Goal: Information Seeking & Learning: Find specific page/section

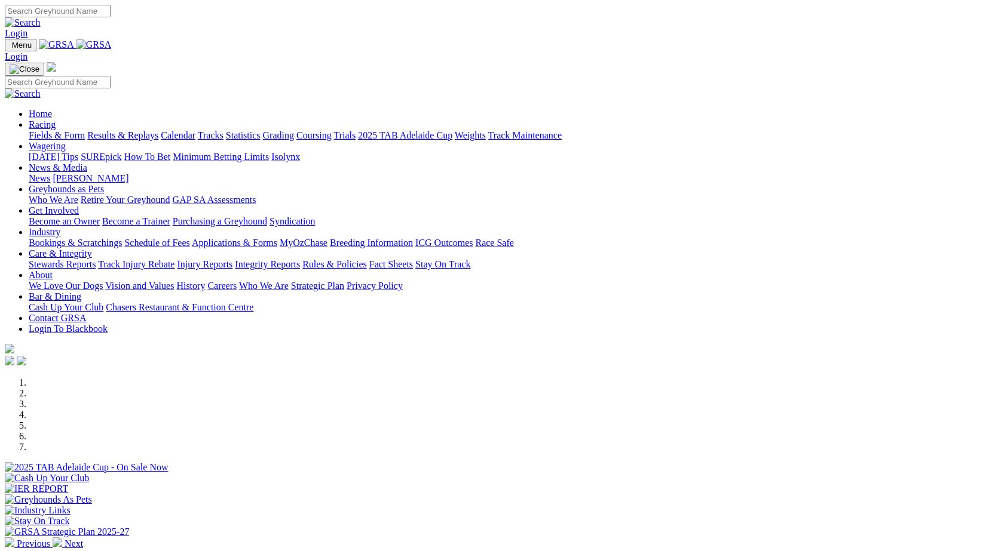
click at [300, 259] on link "Integrity Reports" at bounding box center [267, 264] width 65 height 10
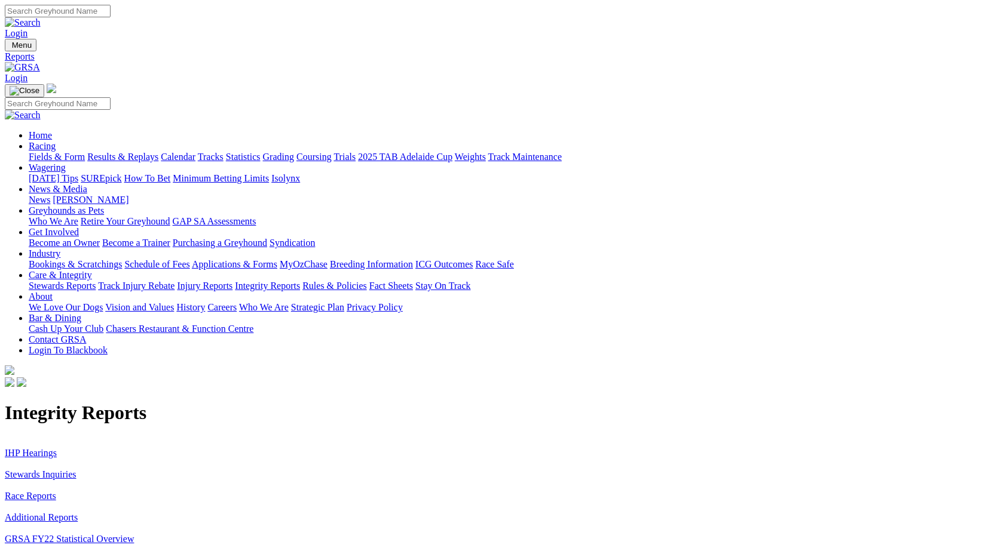
click at [76, 470] on link "Stewards Inquiries" at bounding box center [41, 475] width 72 height 10
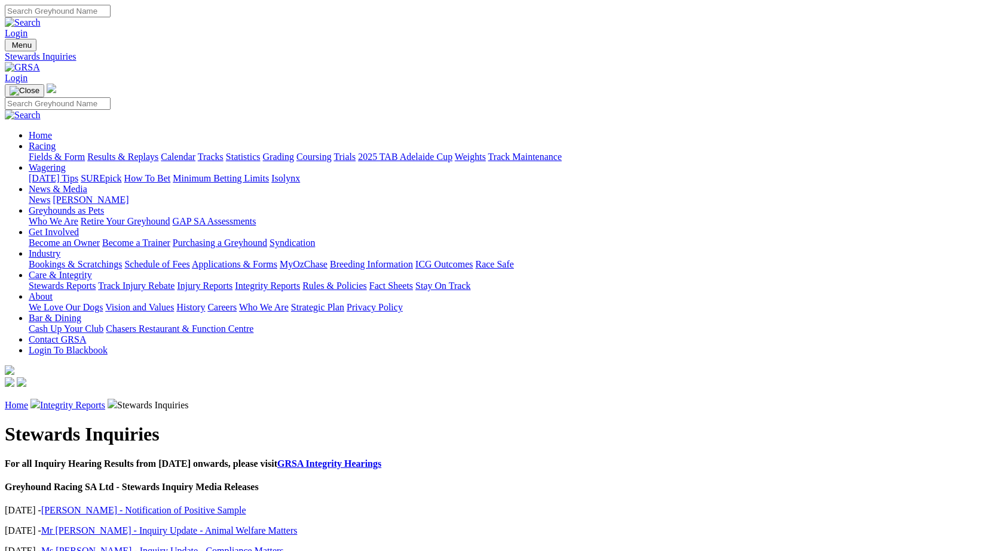
click at [300, 281] on link "Integrity Reports" at bounding box center [267, 286] width 65 height 10
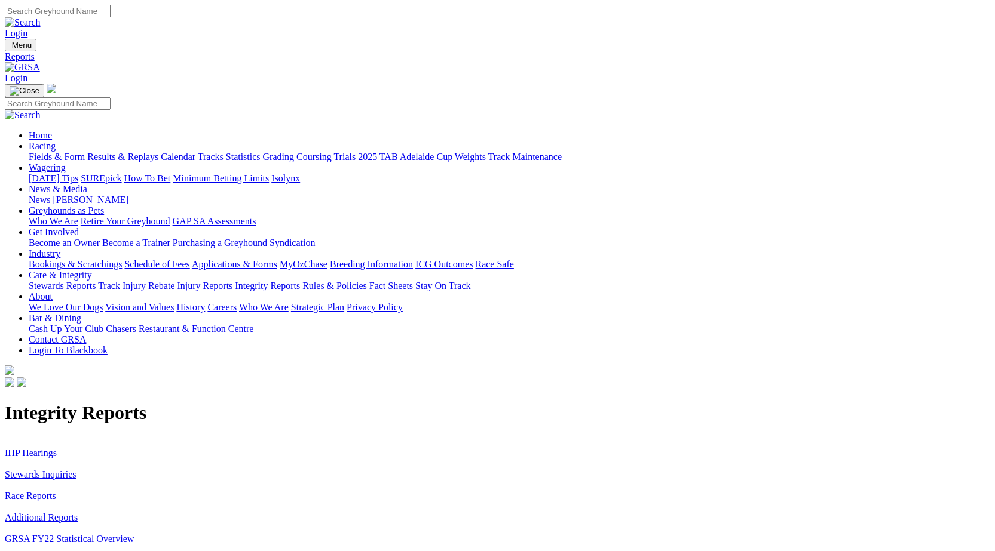
click at [57, 448] on link "IHP Hearings" at bounding box center [31, 453] width 52 height 10
